Goal: Entertainment & Leisure: Consume media (video, audio)

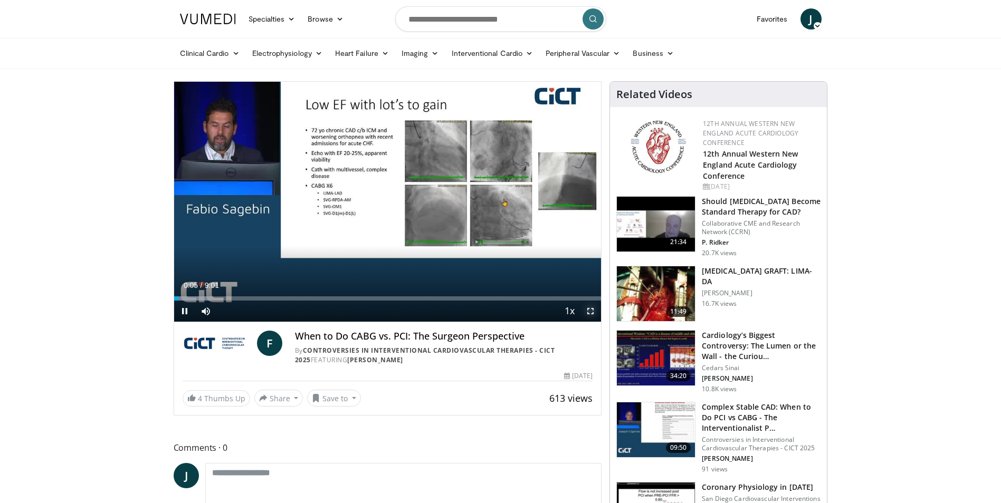
click at [587, 310] on span "Video Player" at bounding box center [590, 311] width 21 height 21
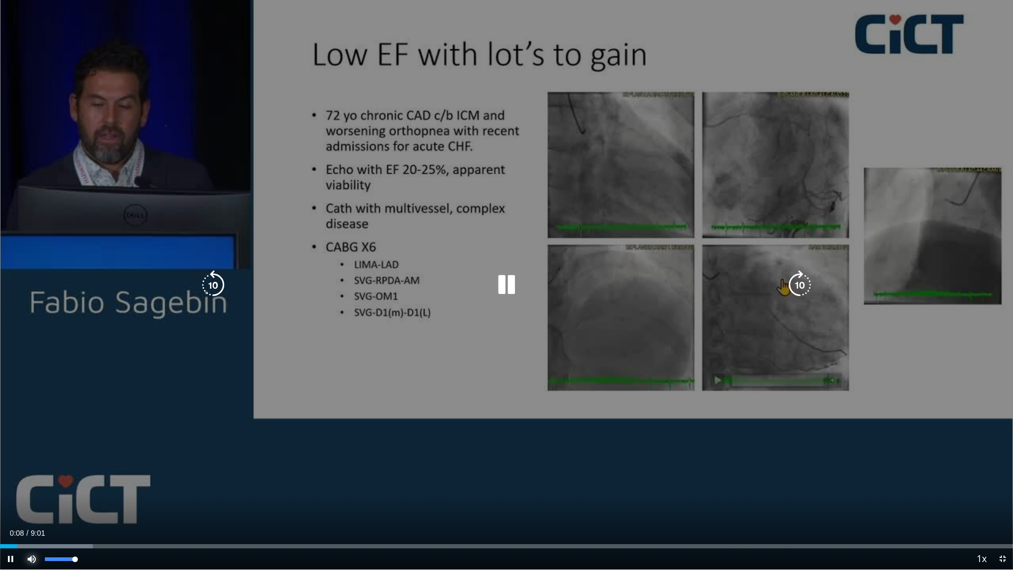
click at [33, 503] on span "Video Player" at bounding box center [31, 558] width 21 height 21
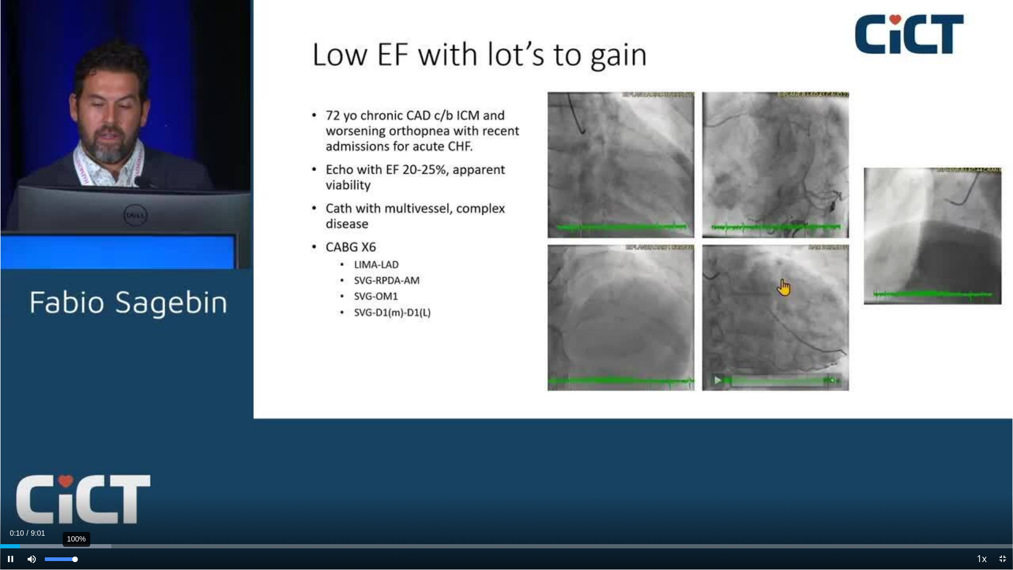
drag, startPoint x: 45, startPoint y: 555, endPoint x: 77, endPoint y: 551, distance: 31.9
click at [77, 503] on div "100%" at bounding box center [60, 558] width 37 height 21
click at [15, 503] on div "Progress Bar" at bounding box center [15, 546] width 1 height 4
click at [0, 503] on div "Progress Bar" at bounding box center [0, 546] width 1 height 4
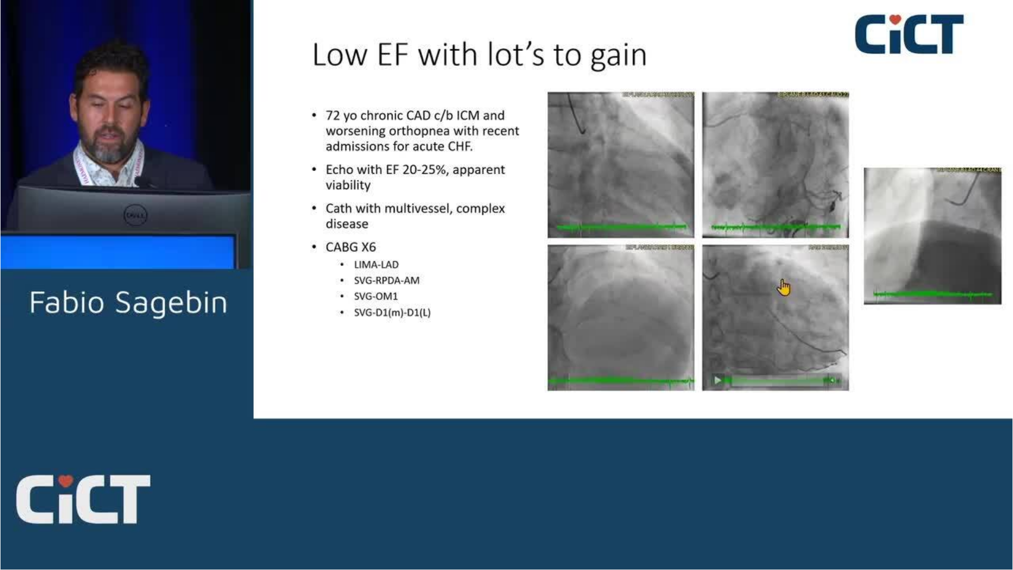
drag, startPoint x: 5, startPoint y: 544, endPoint x: 142, endPoint y: 569, distance: 139.4
click at [132, 503] on video-js "**********" at bounding box center [506, 285] width 1013 height 570
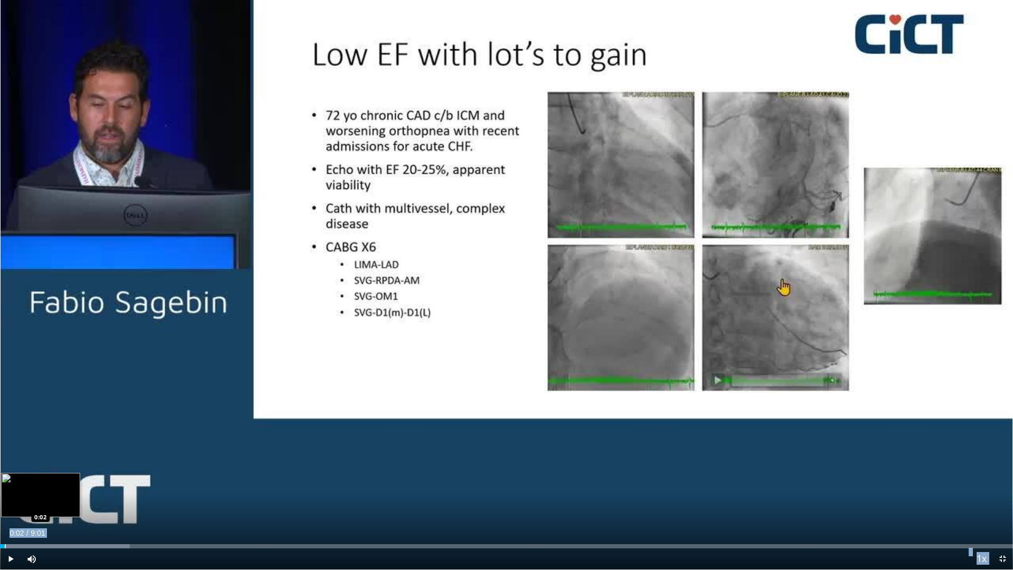
click at [5, 503] on div "Progress Bar" at bounding box center [5, 546] width 1 height 4
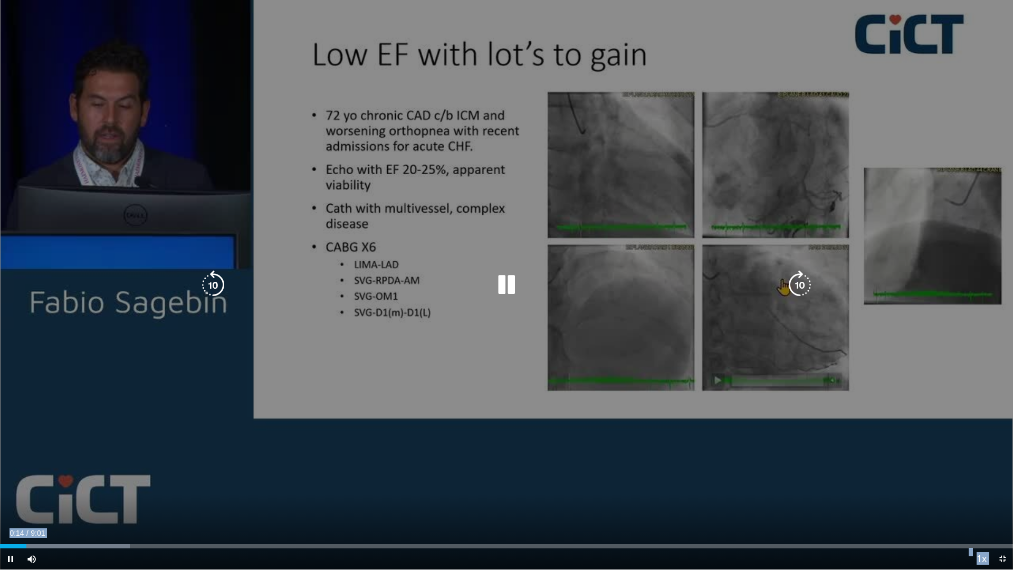
click at [258, 443] on div "10 seconds Tap to unmute" at bounding box center [506, 284] width 1013 height 569
click at [510, 278] on icon "Video Player" at bounding box center [507, 285] width 30 height 30
click at [637, 439] on div "10 seconds Tap to unmute" at bounding box center [506, 284] width 1013 height 569
click at [635, 438] on div "10 seconds Tap to unmute" at bounding box center [506, 284] width 1013 height 569
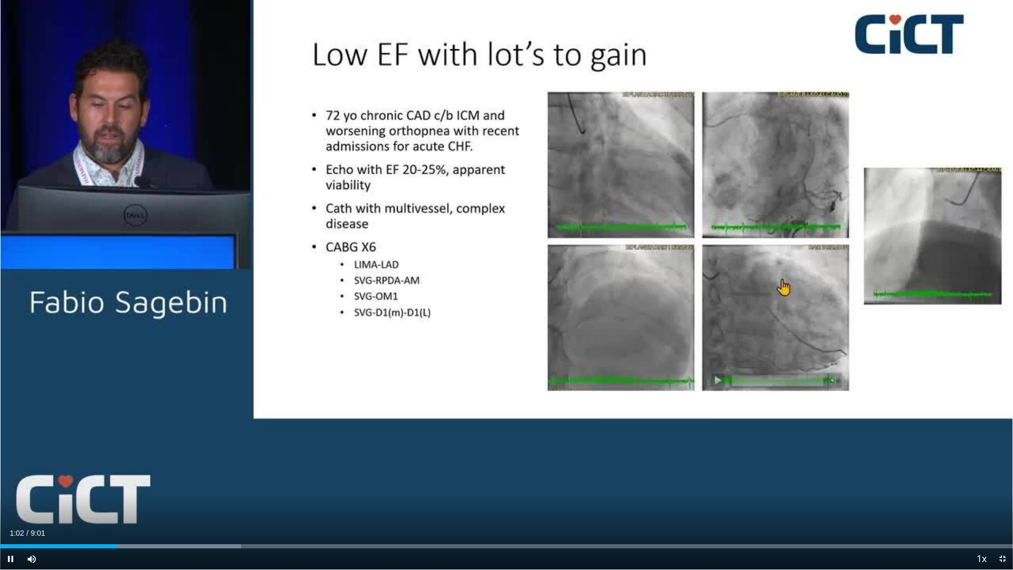
click at [635, 438] on div "10 seconds Tap to unmute" at bounding box center [506, 284] width 1013 height 569
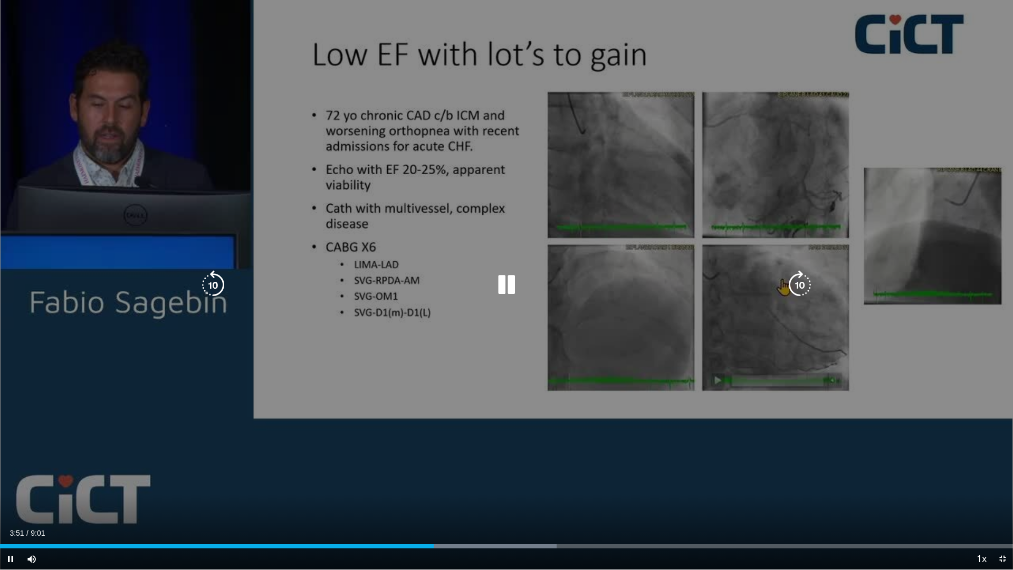
click at [654, 489] on div "10 seconds Tap to unmute" at bounding box center [506, 284] width 1013 height 569
click at [687, 435] on div "10 seconds Tap to unmute" at bounding box center [506, 284] width 1013 height 569
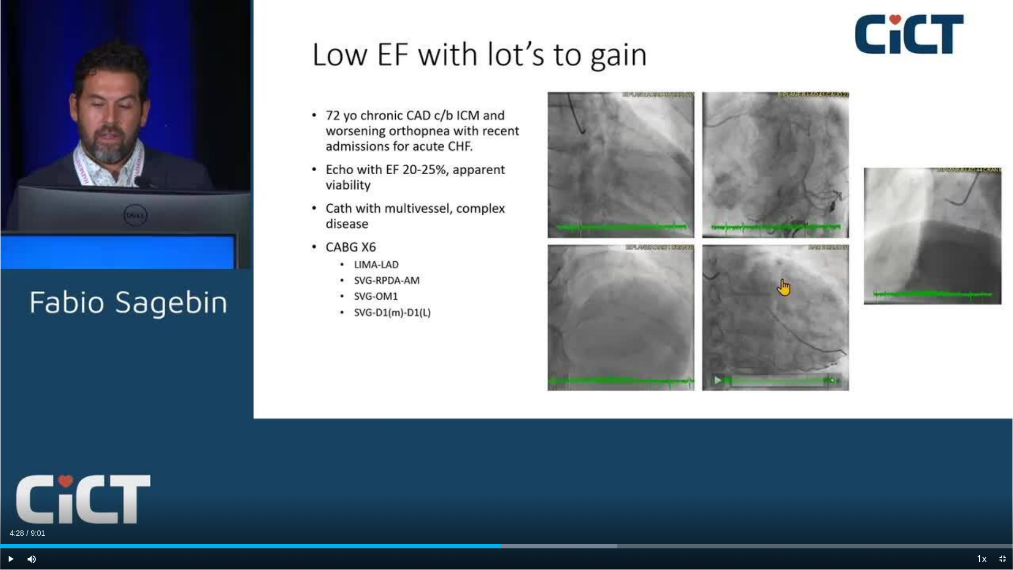
click at [687, 447] on div "10 seconds Tap to unmute" at bounding box center [506, 284] width 1013 height 569
click at [501, 503] on div "4:42" at bounding box center [264, 546] width 528 height 4
click at [464, 503] on div "Current Time 4:29 / Duration 9:01 Pause Skip Backward Skip Forward Mute 26% Loa…" at bounding box center [506, 558] width 1013 height 21
click at [474, 503] on div "Progress Bar" at bounding box center [474, 546] width 1 height 4
click at [490, 503] on div "Loaded : 64.09% 4:21 4:21" at bounding box center [506, 543] width 1013 height 10
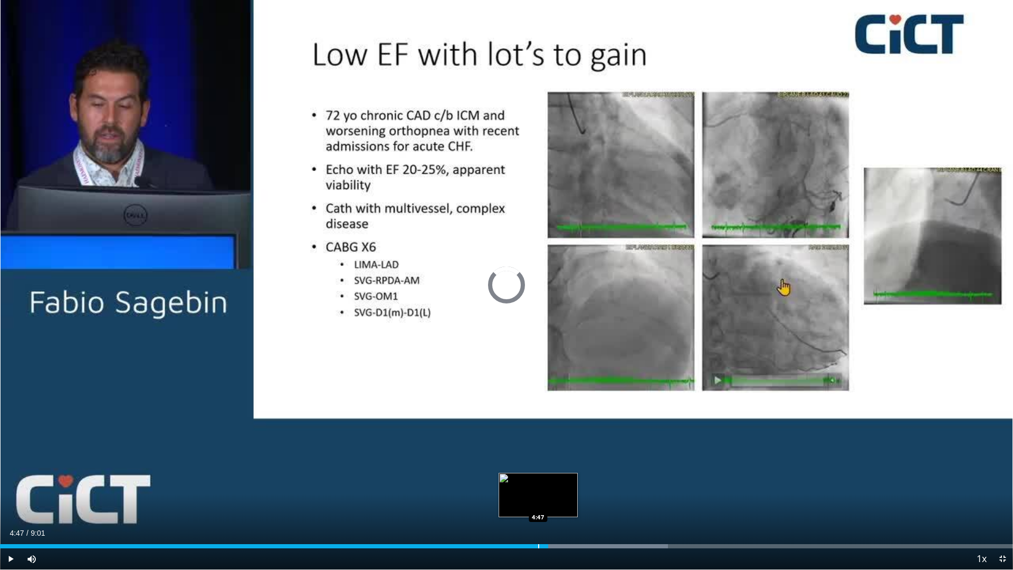
click at [538, 503] on div "Progress Bar" at bounding box center [538, 546] width 1 height 4
click at [531, 503] on div "Progress Bar" at bounding box center [531, 546] width 1 height 4
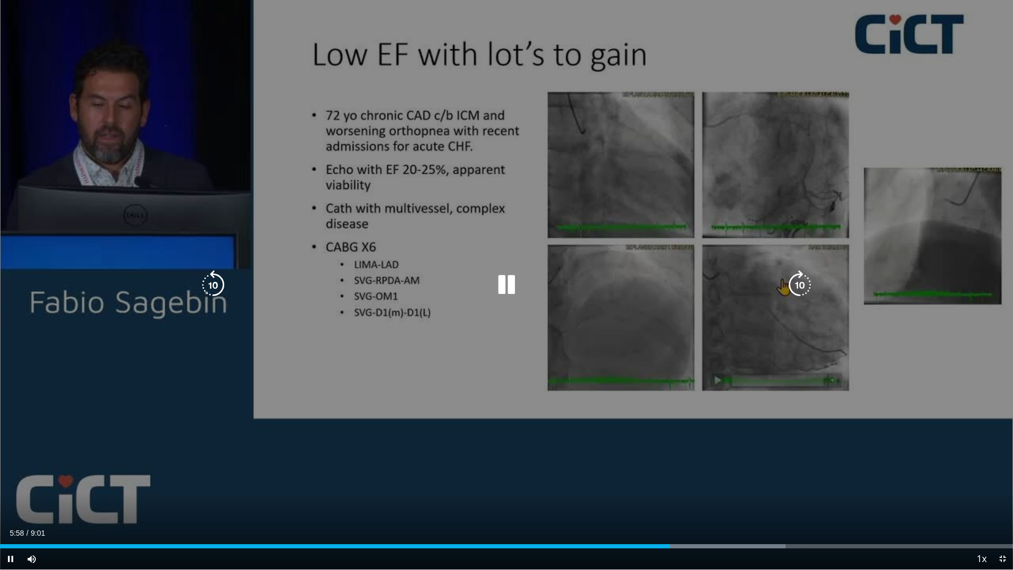
click at [676, 503] on div "10 seconds Tap to unmute" at bounding box center [506, 284] width 1013 height 569
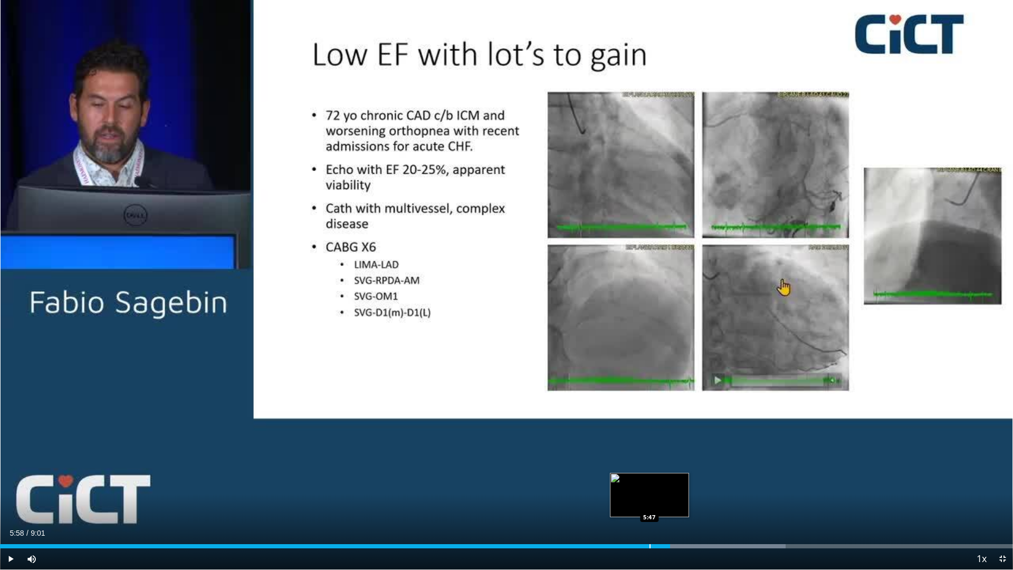
click at [649, 503] on div "Loaded : 77.54% 5:58 5:47" at bounding box center [506, 546] width 1013 height 4
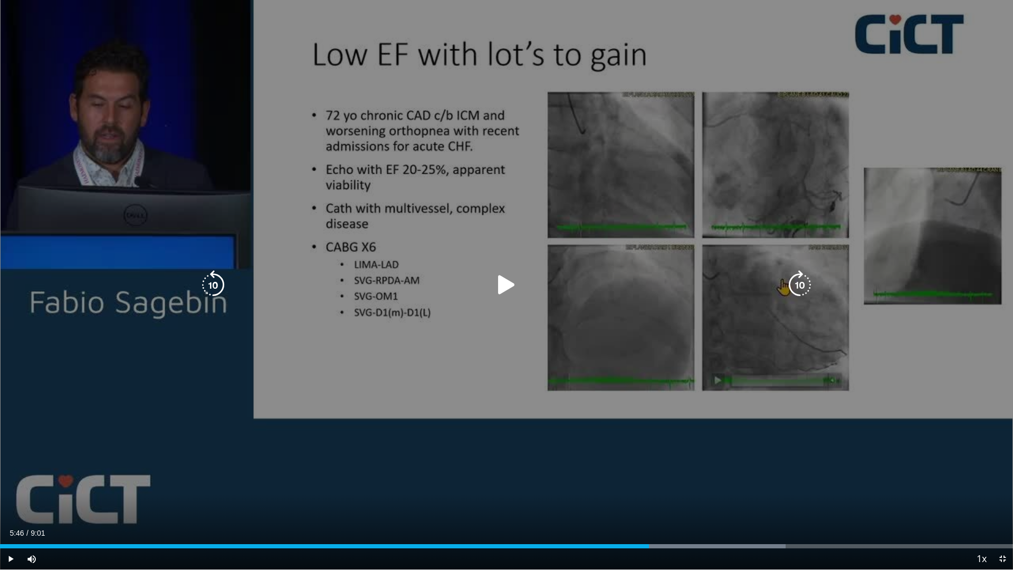
click at [512, 281] on icon "Video Player" at bounding box center [507, 285] width 30 height 30
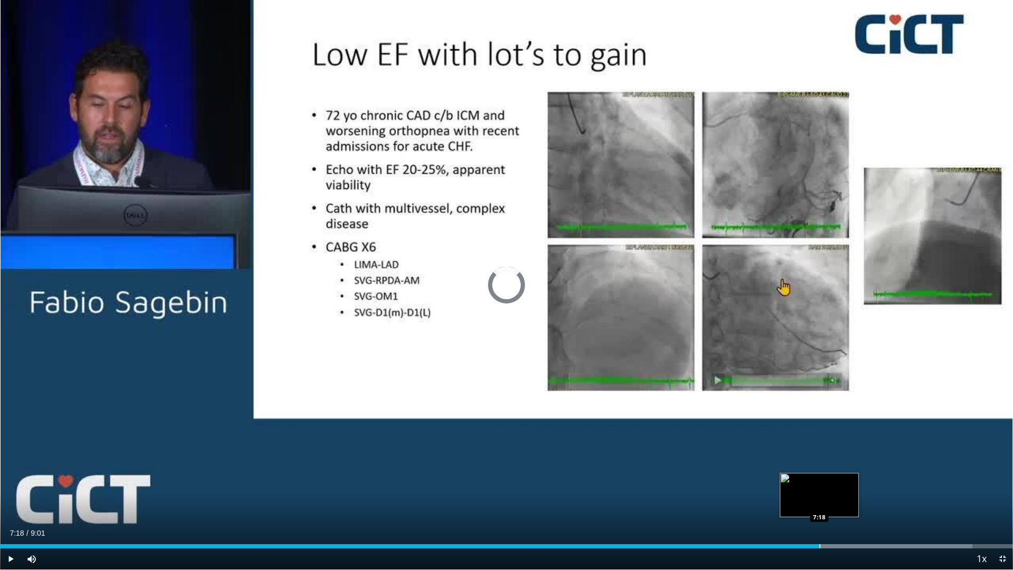
click at [819, 503] on div "Loaded : 96.01% 7:18 7:18" at bounding box center [506, 543] width 1013 height 10
click at [806, 503] on div "Progress Bar" at bounding box center [806, 546] width 1 height 4
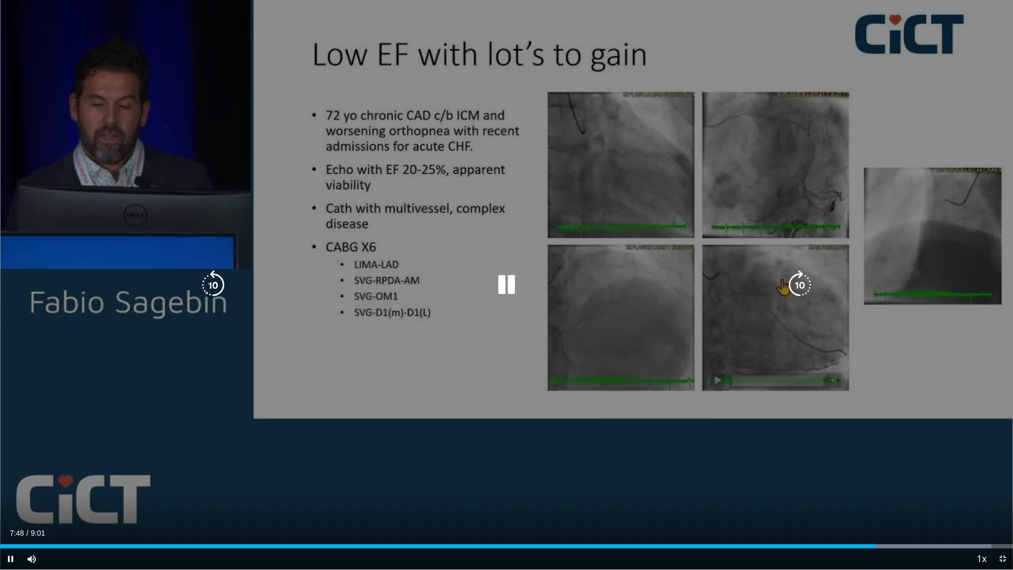
click at [1000, 503] on div "10 seconds Tap to unmute" at bounding box center [506, 284] width 1013 height 569
click at [627, 282] on div "Video Player" at bounding box center [507, 284] width 608 height 21
click at [356, 195] on div "10 seconds Tap to unmute" at bounding box center [506, 284] width 1013 height 569
click at [261, 100] on div "10 seconds Tap to unmute" at bounding box center [506, 284] width 1013 height 569
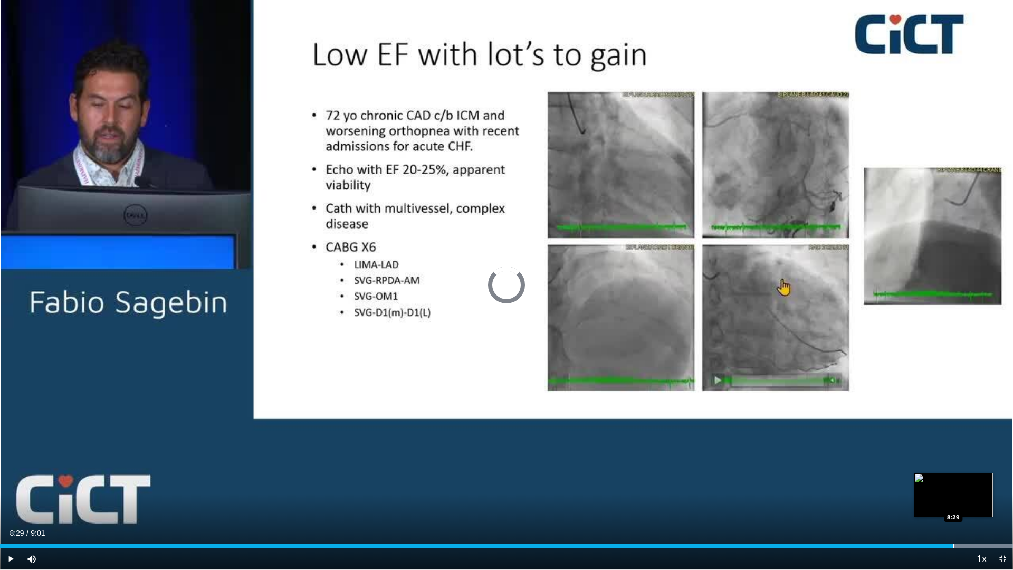
click at [953, 503] on div "Loaded : 100.00% 8:29 8:29" at bounding box center [506, 543] width 1013 height 10
click at [935, 503] on div "Loaded : 100.00% 8:37 8:21" at bounding box center [506, 546] width 1013 height 4
click at [929, 503] on div "Progress Bar" at bounding box center [929, 546] width 1 height 4
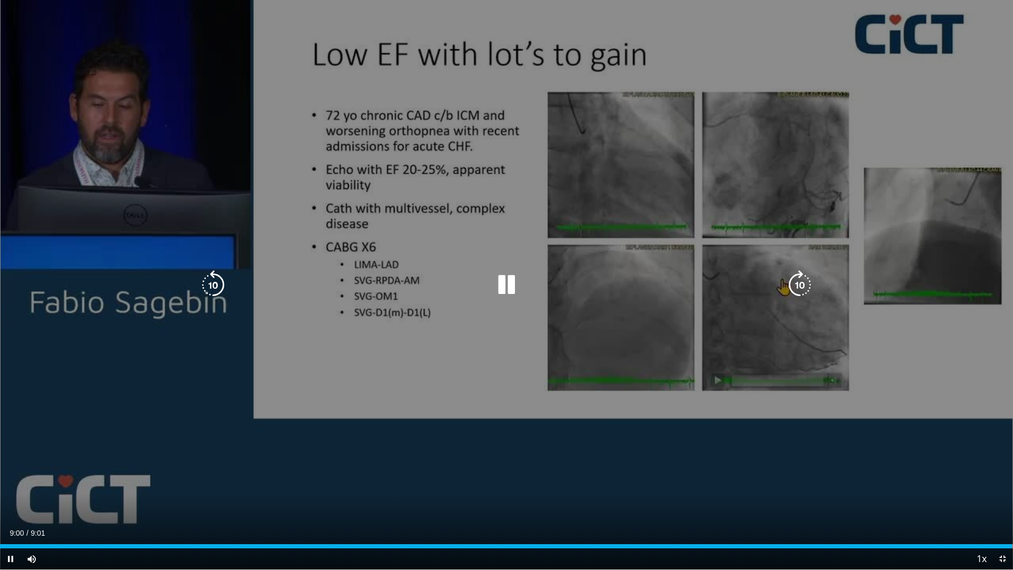
click at [191, 378] on div "10 seconds Tap to unmute" at bounding box center [506, 284] width 1013 height 569
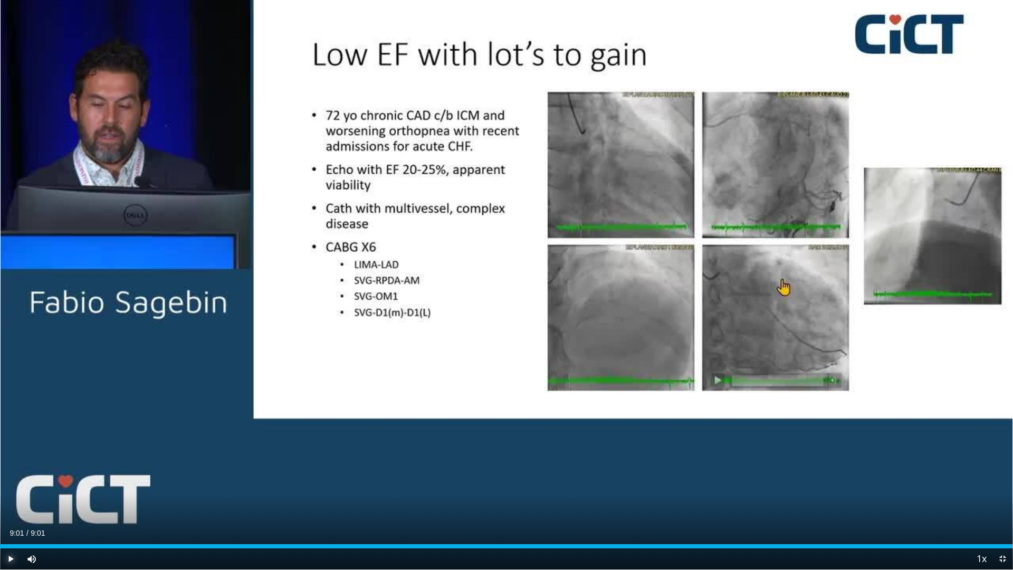
click at [11, 503] on span "Video Player" at bounding box center [10, 558] width 21 height 21
